Goal: Contribute content: Add original content to the website for others to see

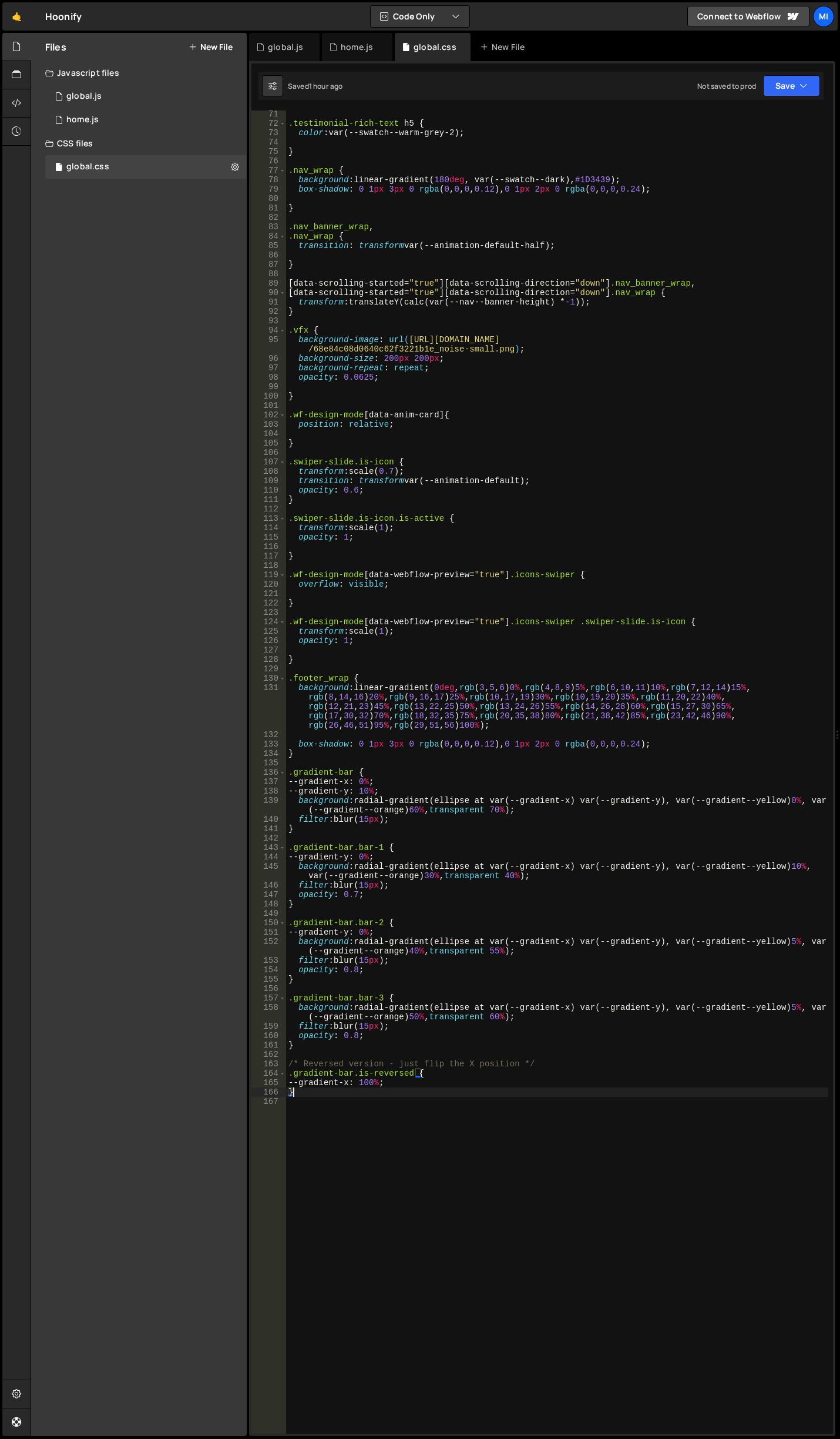
scroll to position [660, 0]
click at [198, 47] on button "New File" at bounding box center [210, 47] width 44 height 9
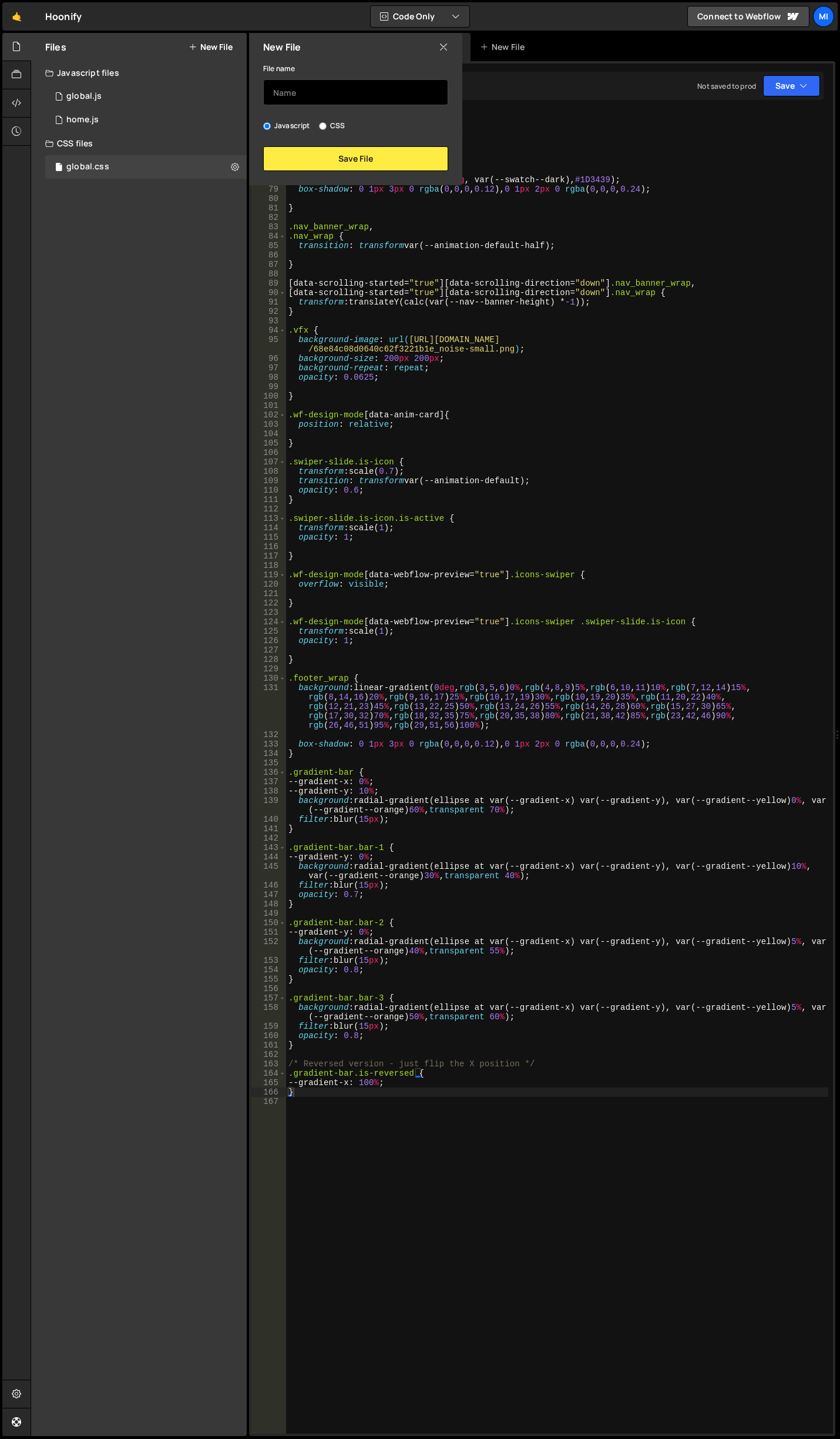
click at [322, 97] on input "text" at bounding box center [356, 92] width 185 height 26
type input "about"
click at [379, 158] on button "Save File" at bounding box center [356, 159] width 185 height 25
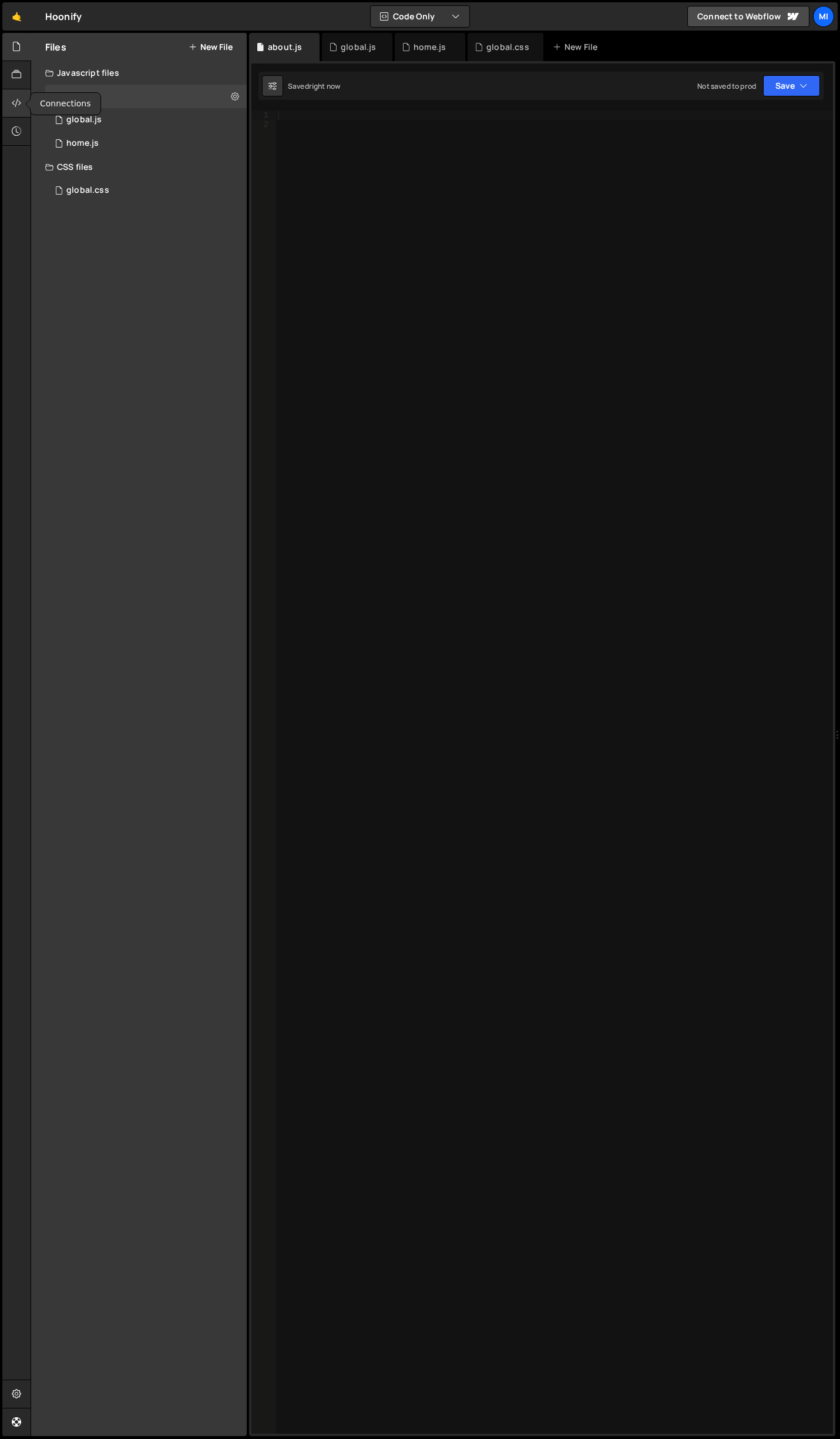
click at [18, 103] on icon at bounding box center [16, 103] width 9 height 13
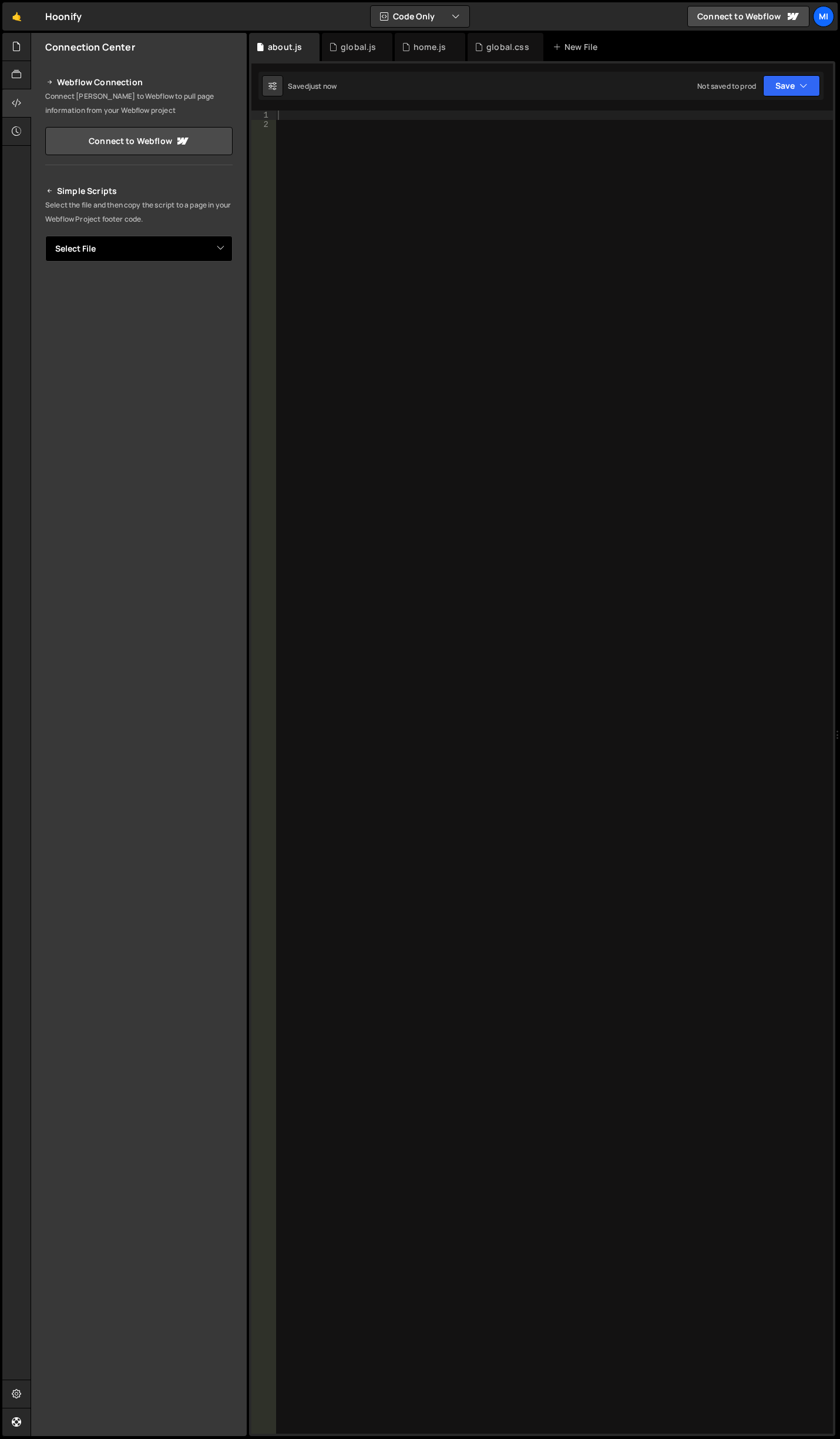
click at [153, 256] on select "Select File global.js home.js global.css about.js" at bounding box center [139, 248] width 187 height 26
select select "48290"
click at [45, 236] on select "Select File global.js home.js global.css about.js" at bounding box center [139, 248] width 187 height 26
click at [223, 290] on button "Button group with nested dropdown" at bounding box center [224, 288] width 16 height 25
click at [204, 306] on link "Copy Staging js" at bounding box center [183, 311] width 98 height 16
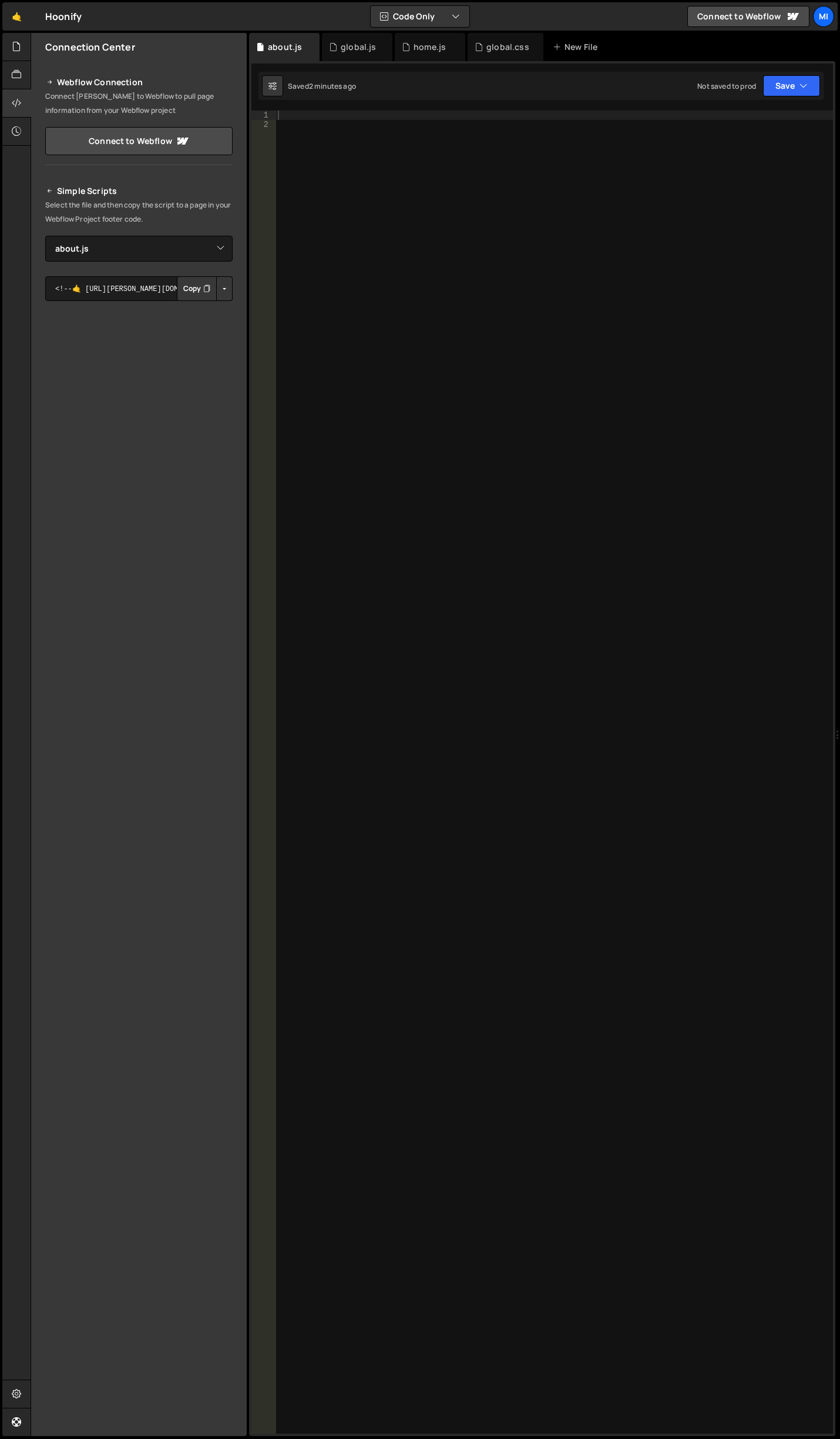
click at [375, 332] on div at bounding box center [554, 781] width 558 height 1342
paste textarea "</script>"
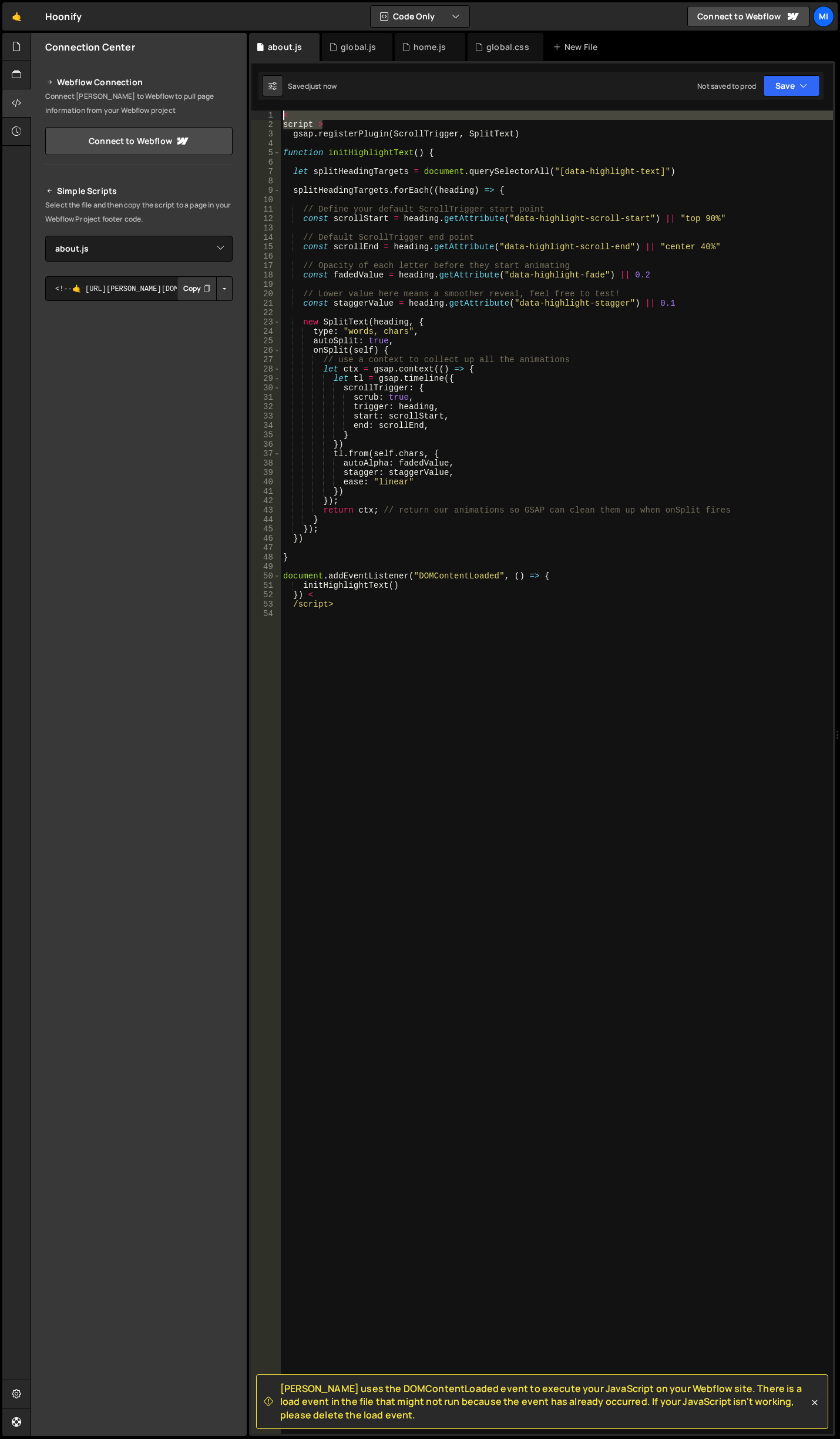
drag, startPoint x: 355, startPoint y: 128, endPoint x: 234, endPoint y: 107, distance: 122.8
click at [234, 107] on div "Files New File Javascript files 0 about.js 0 0 global.js 0 0 home.js 0 CSS files" at bounding box center [436, 734] width 810 height 1404
type textarea "< script >"
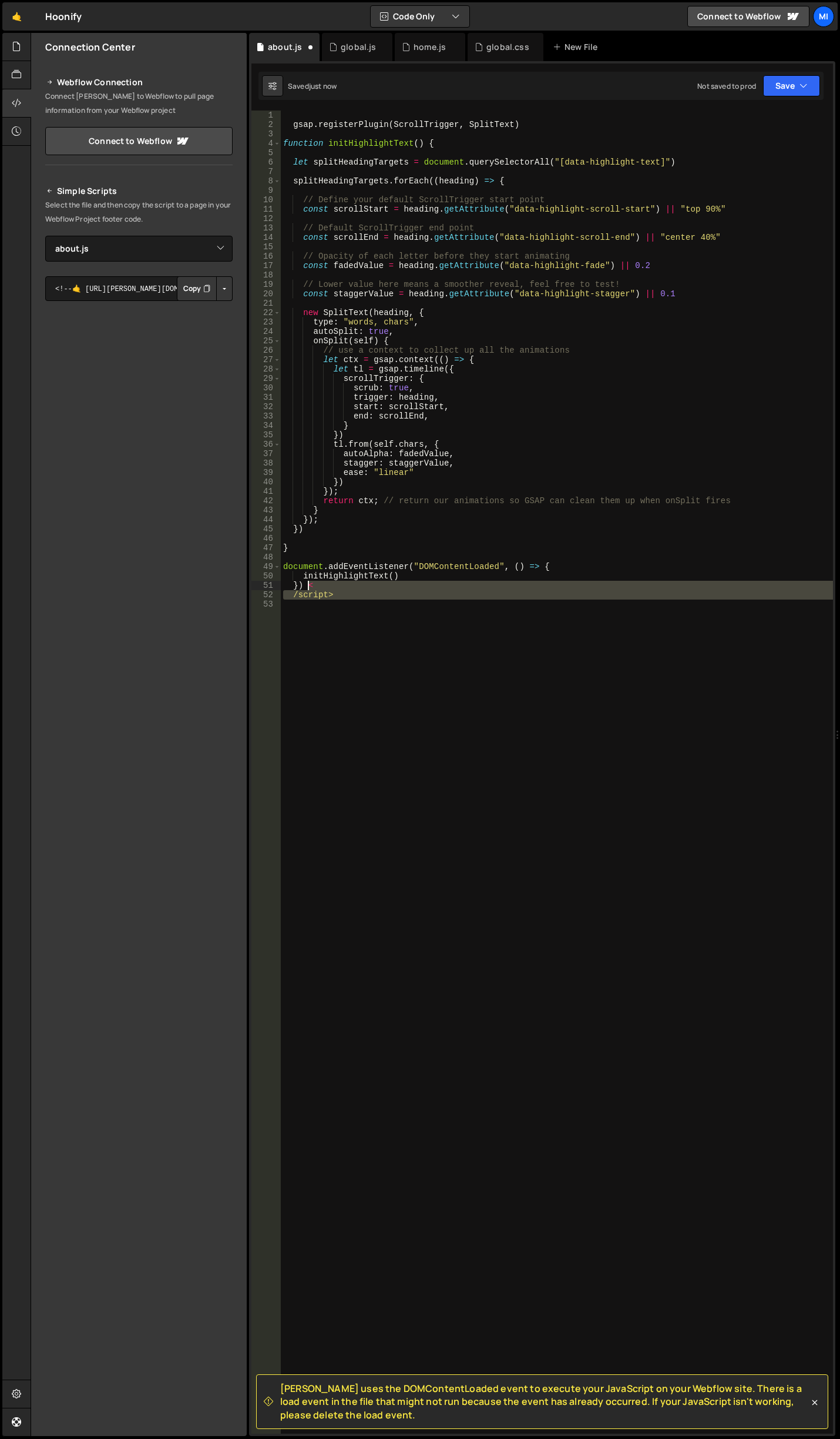
drag, startPoint x: 324, startPoint y: 599, endPoint x: 307, endPoint y: 584, distance: 22.7
click at [307, 584] on div "gsap . registerPlugin ( ScrollTrigger , SplitText ) function initHighlightText …" at bounding box center [557, 781] width 552 height 1342
type textarea "})"
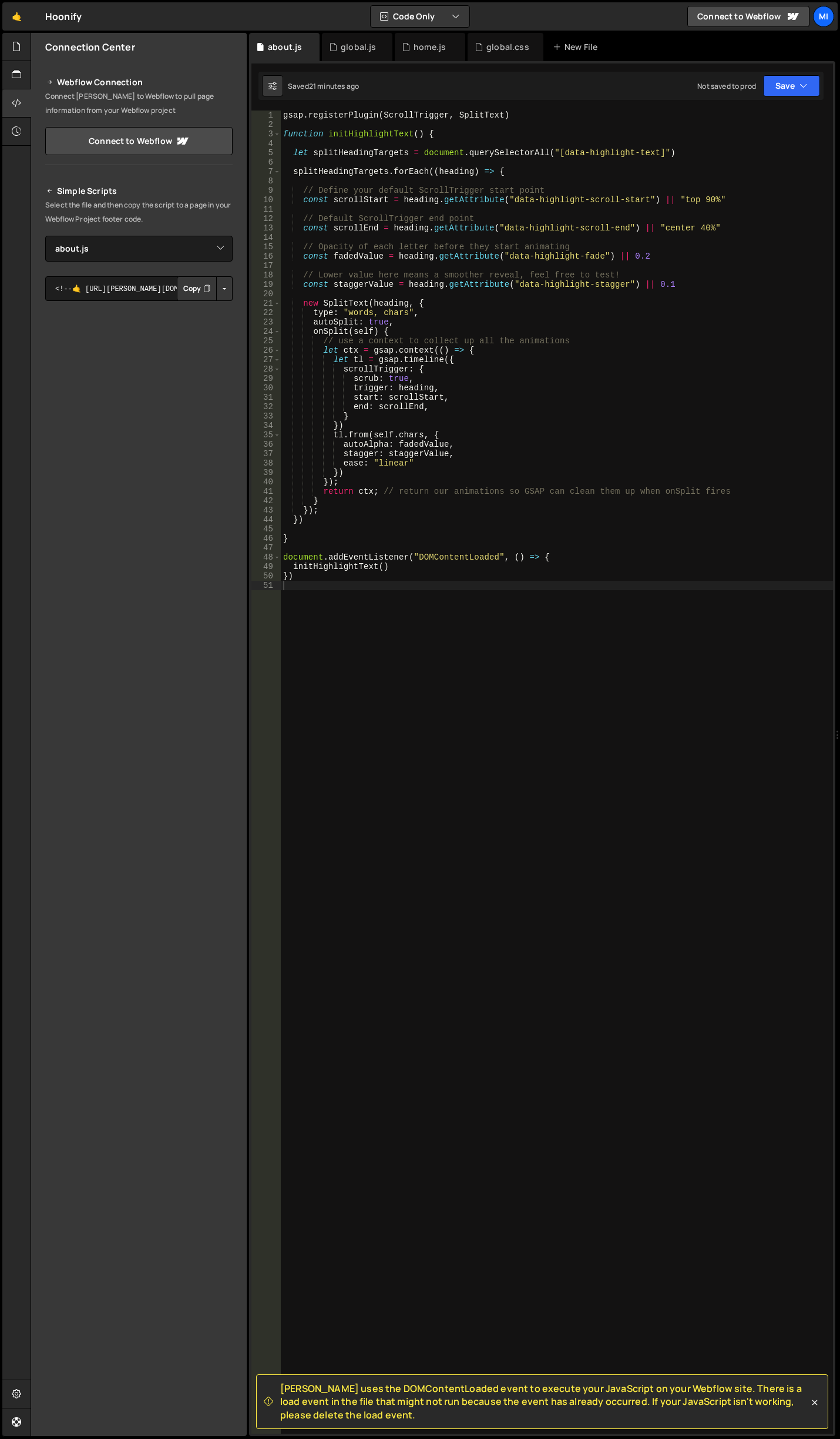
click at [461, 657] on div "gsap . registerPlugin ( ScrollTrigger , SplitText ) function initHighlightText …" at bounding box center [557, 781] width 552 height 1342
click at [337, 51] on icon at bounding box center [333, 47] width 9 height 12
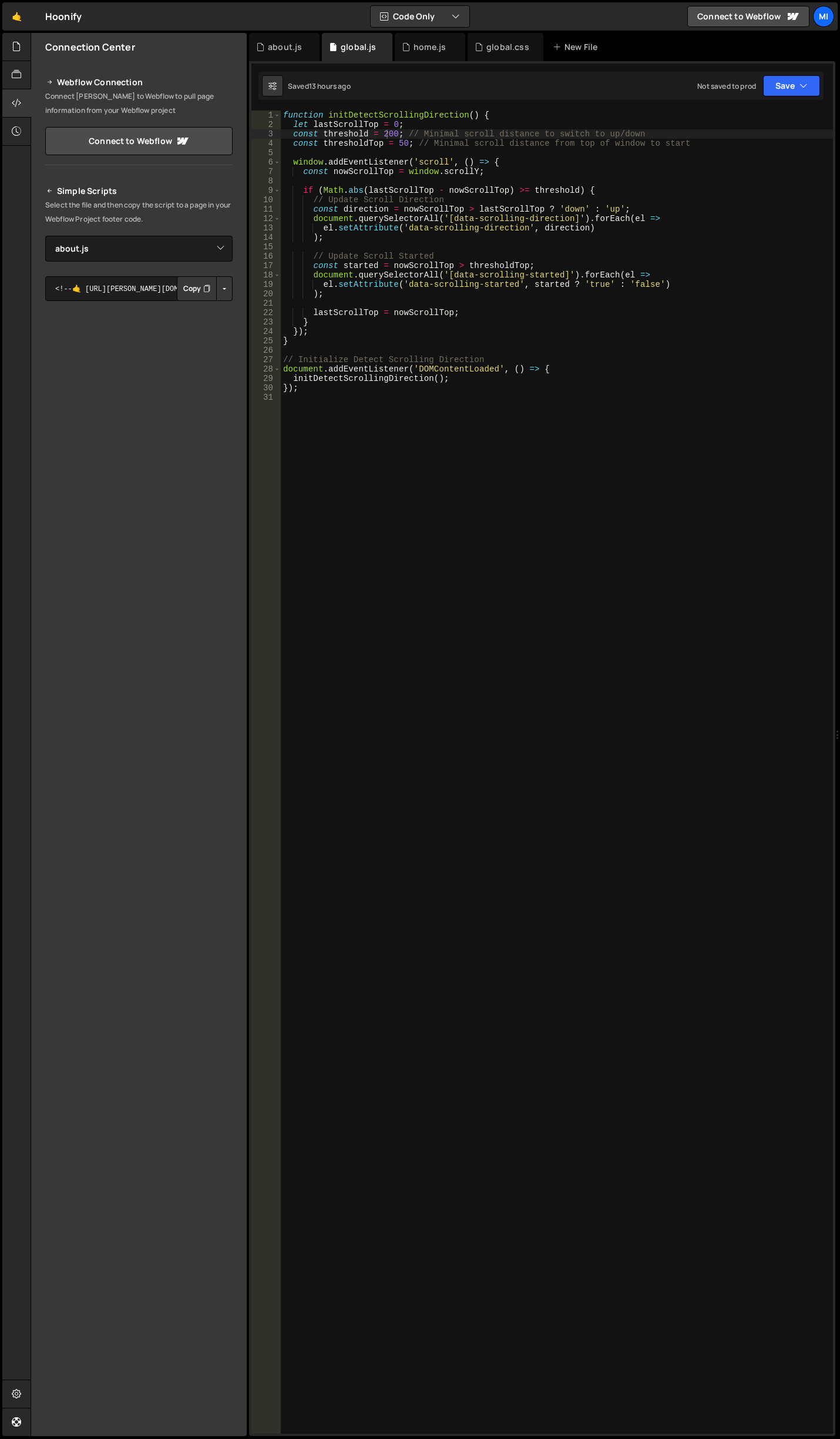
click at [355, 697] on div "function initDetectScrollingDirection ( ) { let lastScrollTop = 0 ; const thres…" at bounding box center [557, 781] width 552 height 1341
click at [318, 564] on div "function initDetectScrollingDirection ( ) { let lastScrollTop = 0 ; const thres…" at bounding box center [557, 781] width 552 height 1342
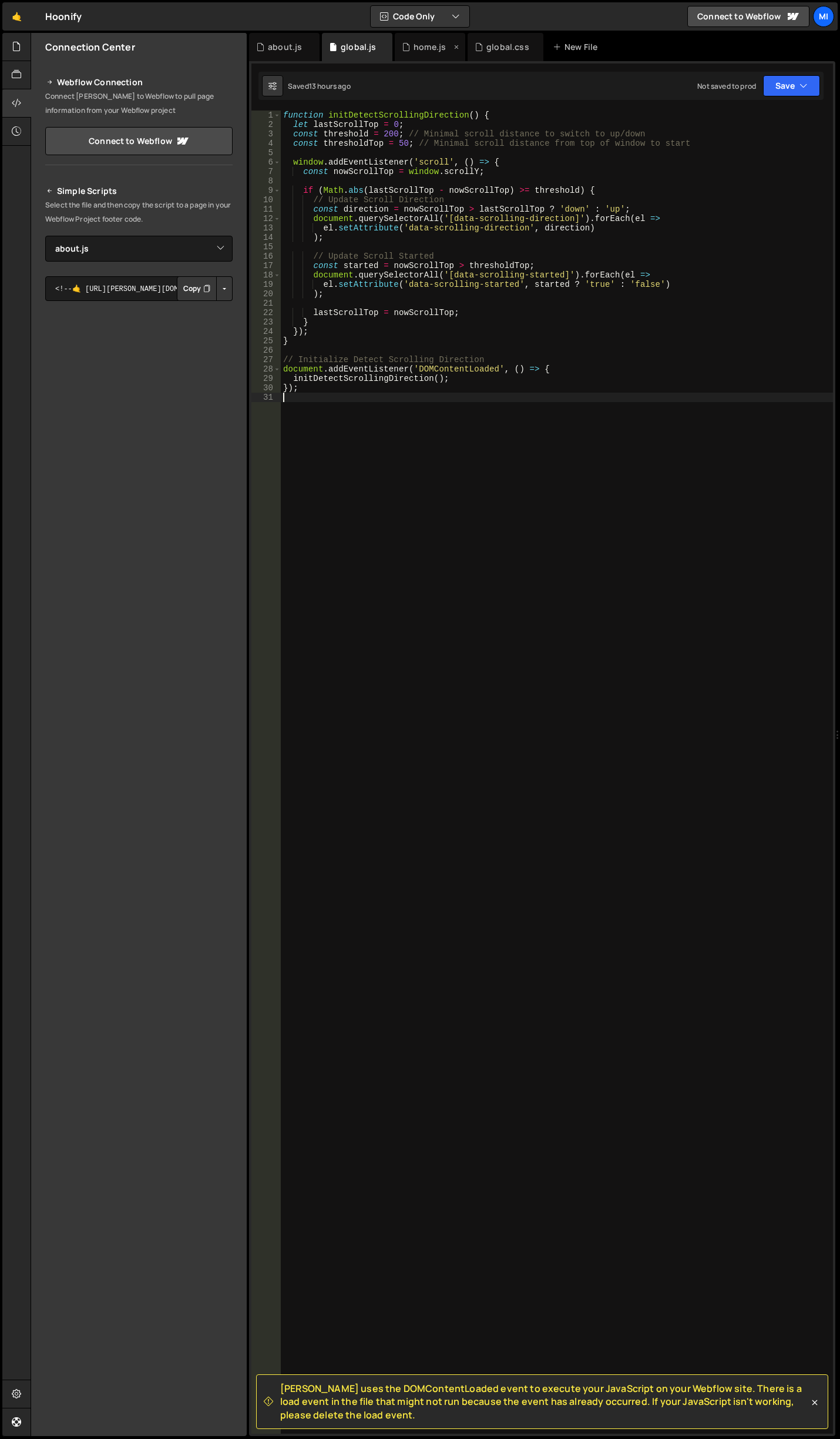
click at [429, 42] on div "home.js" at bounding box center [429, 47] width 32 height 12
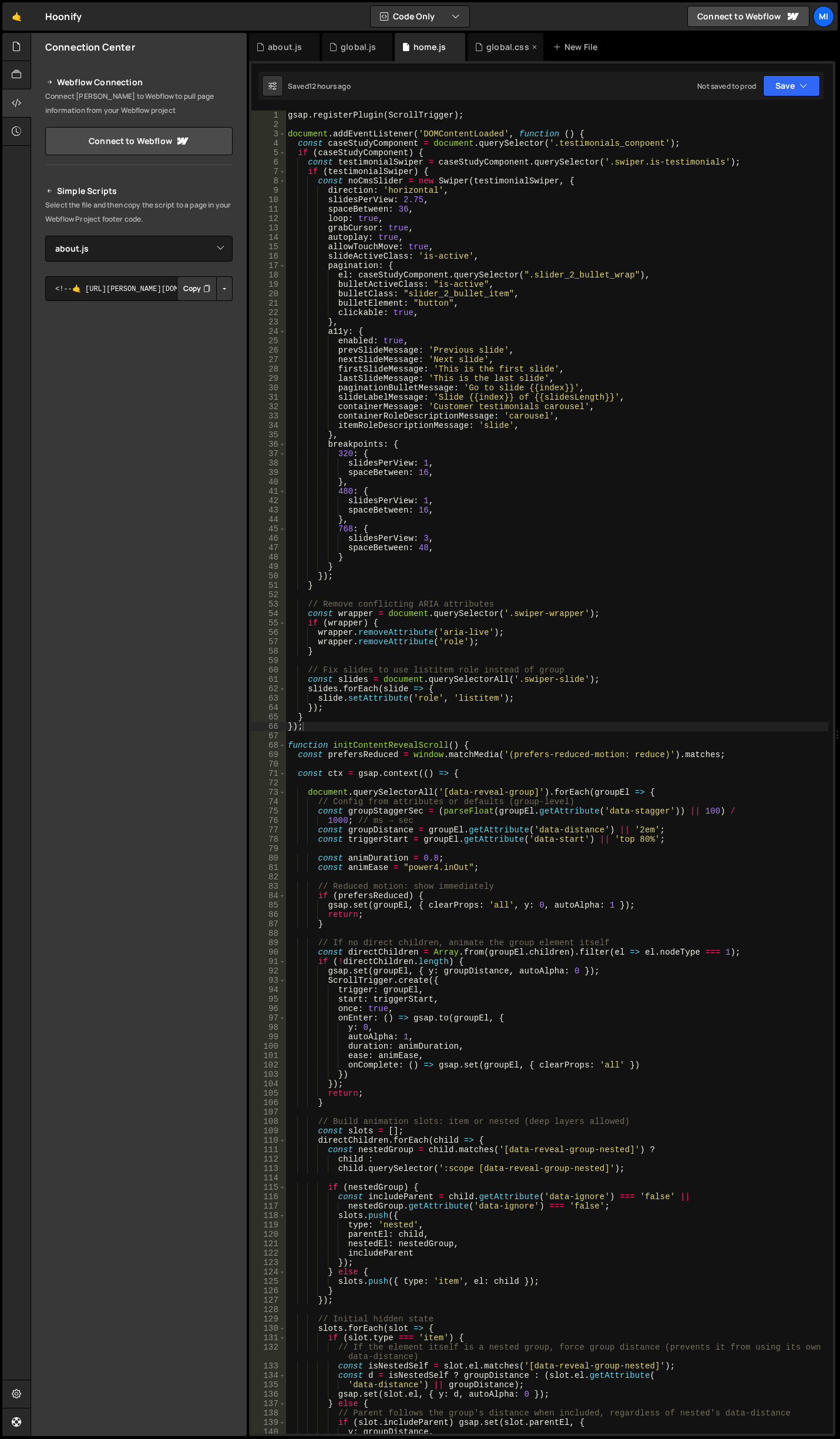
click at [508, 58] on div "global.css" at bounding box center [506, 47] width 76 height 28
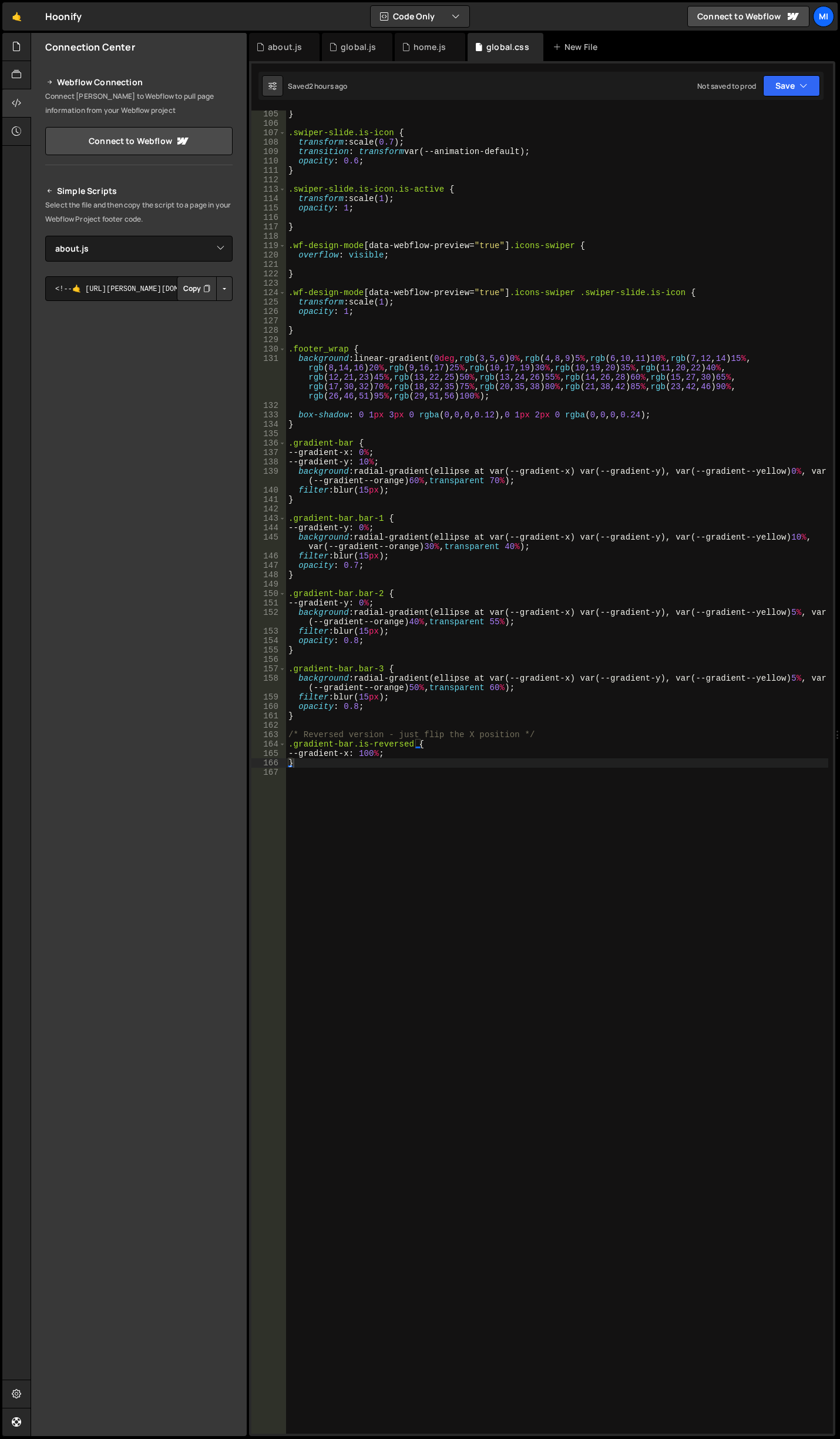
scroll to position [989, 0]
click at [419, 871] on div "} .swiper-slide.is-icon { transform : scale( 0.7 ) ; transition : transform var…" at bounding box center [558, 780] width 543 height 1342
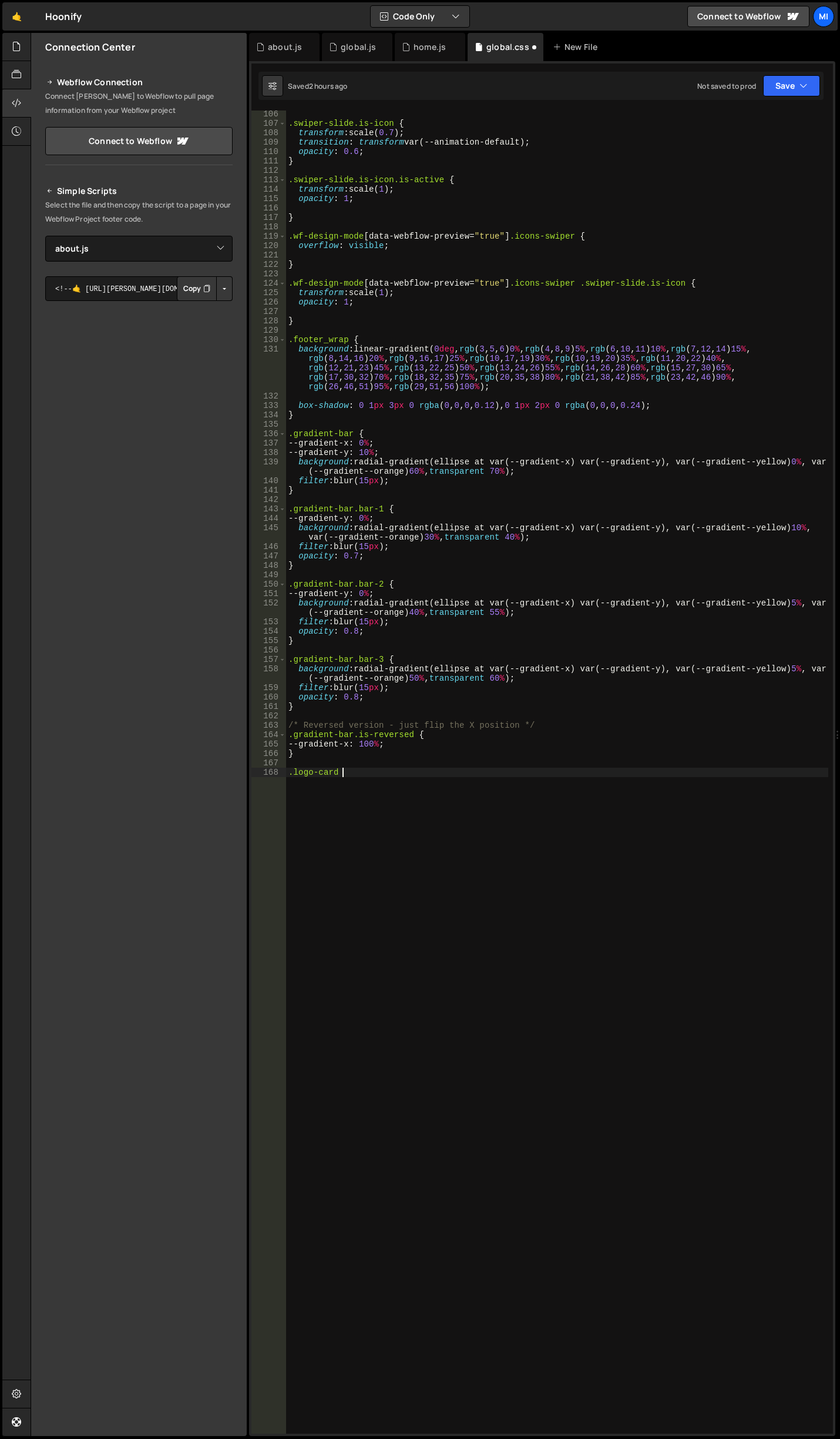
scroll to position [0, 3]
type textarea ".logo-card {}"
paste textarea
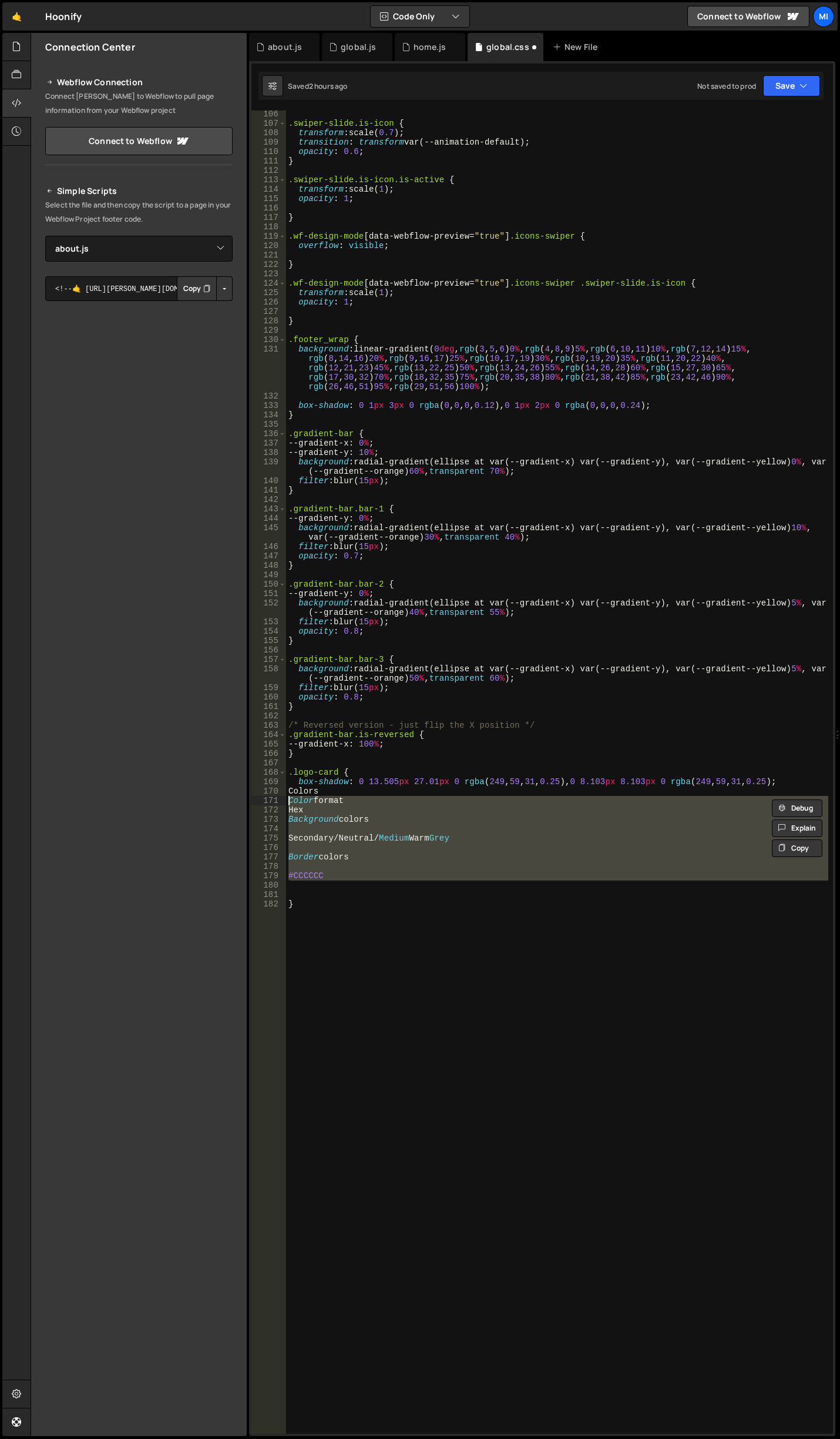
type textarea "Colors Color format"
